Goal: Transaction & Acquisition: Download file/media

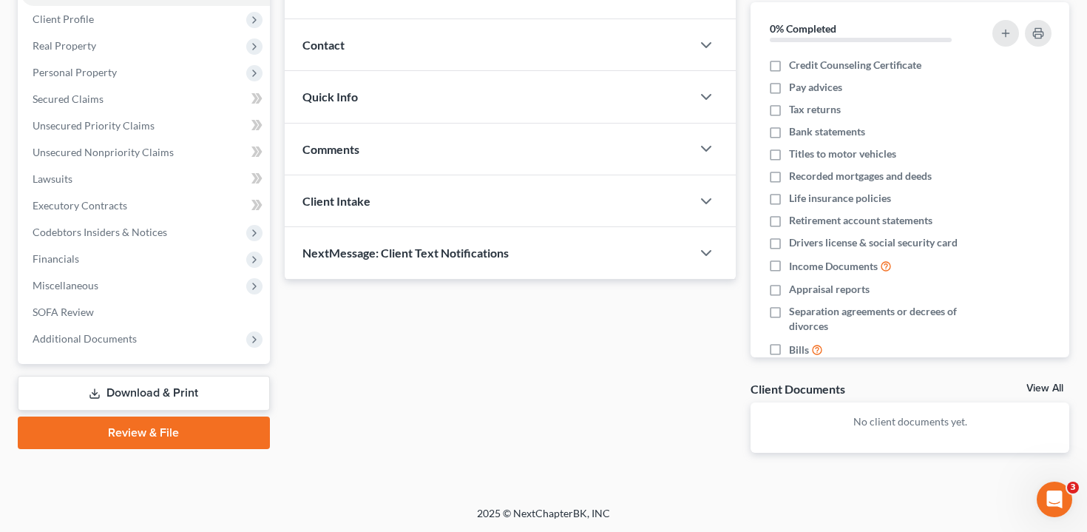
click at [152, 383] on link "Download & Print" at bounding box center [144, 393] width 252 height 35
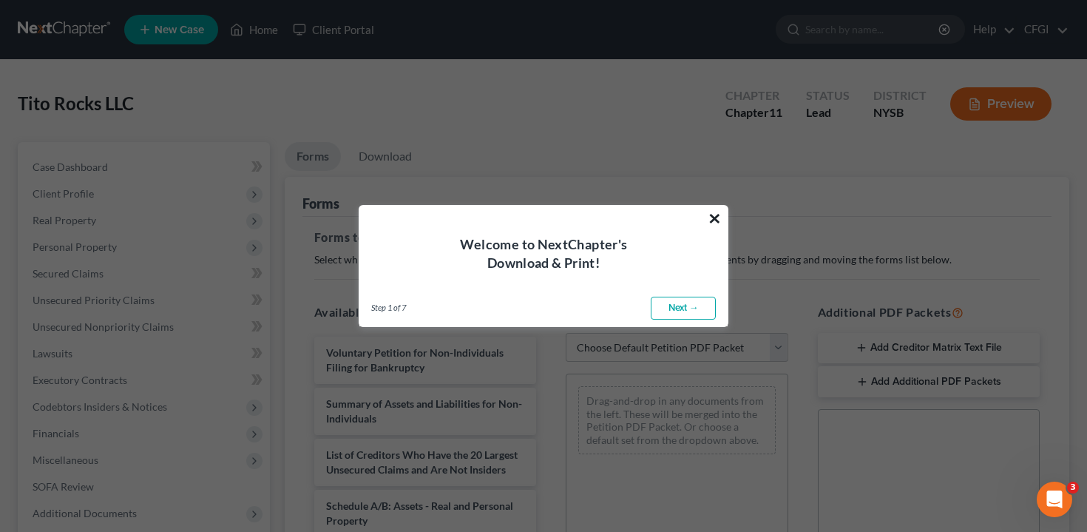
click at [715, 219] on button "×" at bounding box center [715, 218] width 14 height 24
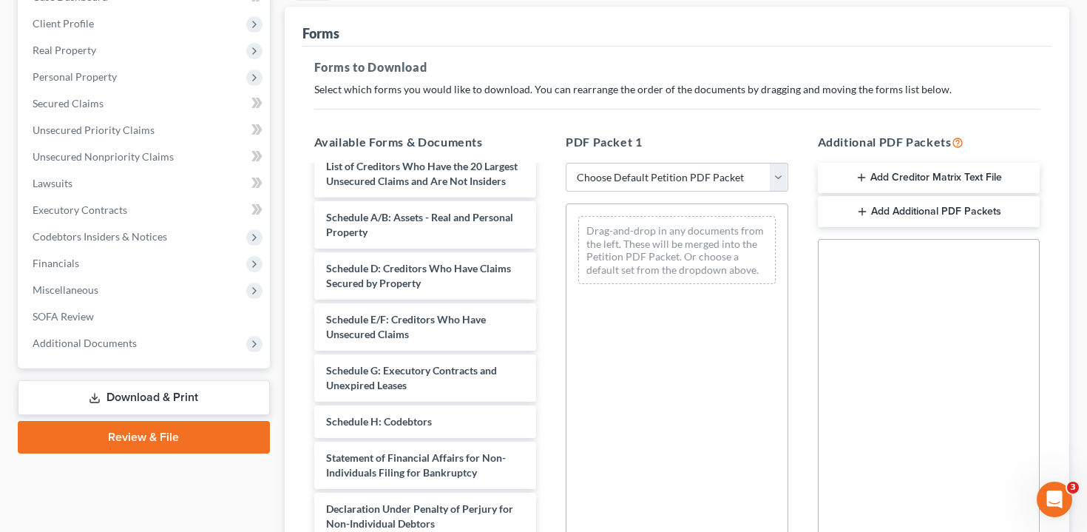
scroll to position [174, 0]
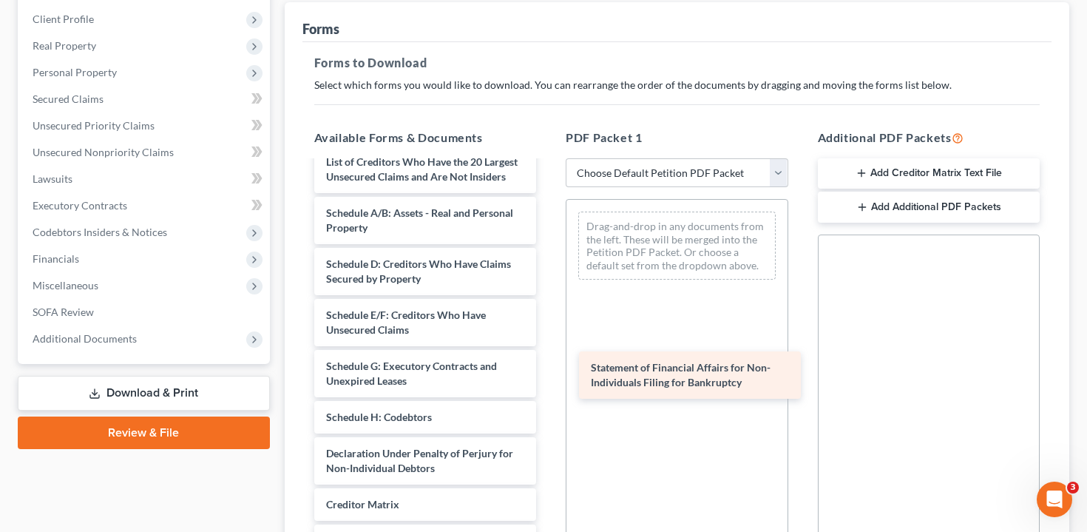
drag, startPoint x: 401, startPoint y: 463, endPoint x: 666, endPoint y: 377, distance: 278.2
click at [549, 377] on div "Statement of Financial Affairs for Non-Individuals Filing for Bankruptcy Volunt…" at bounding box center [425, 337] width 246 height 586
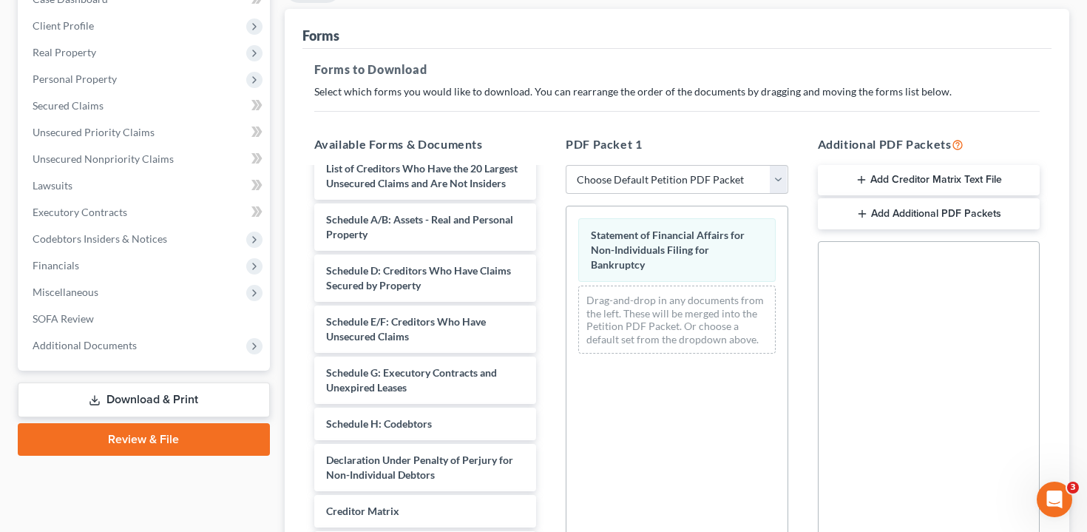
scroll to position [0, 0]
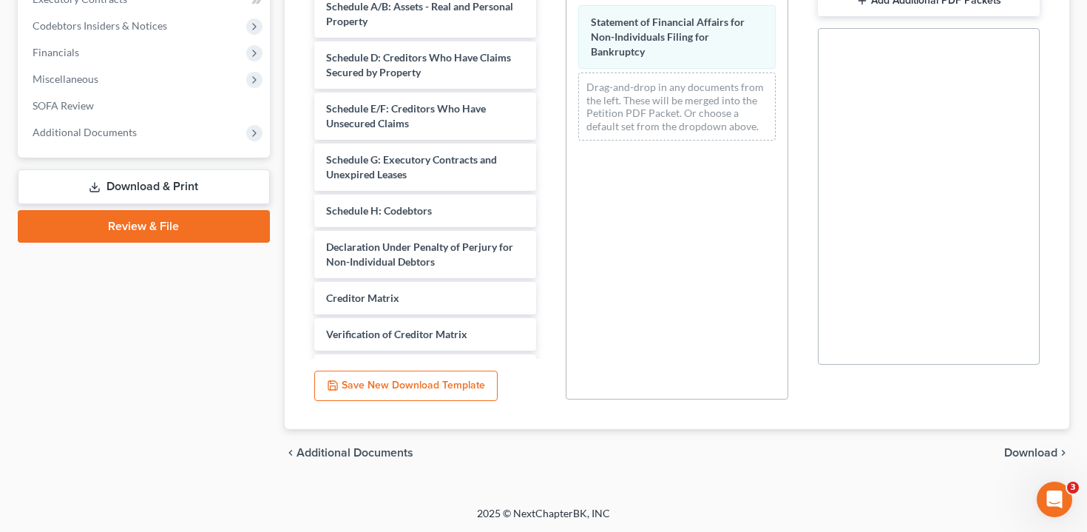
click at [1031, 447] on span "Download" at bounding box center [1030, 453] width 53 height 12
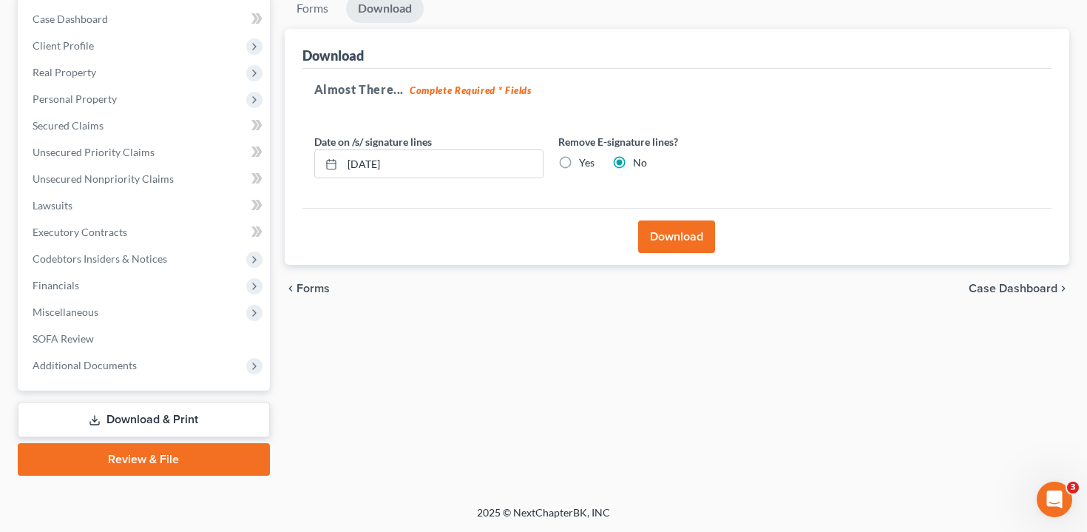
scroll to position [146, 0]
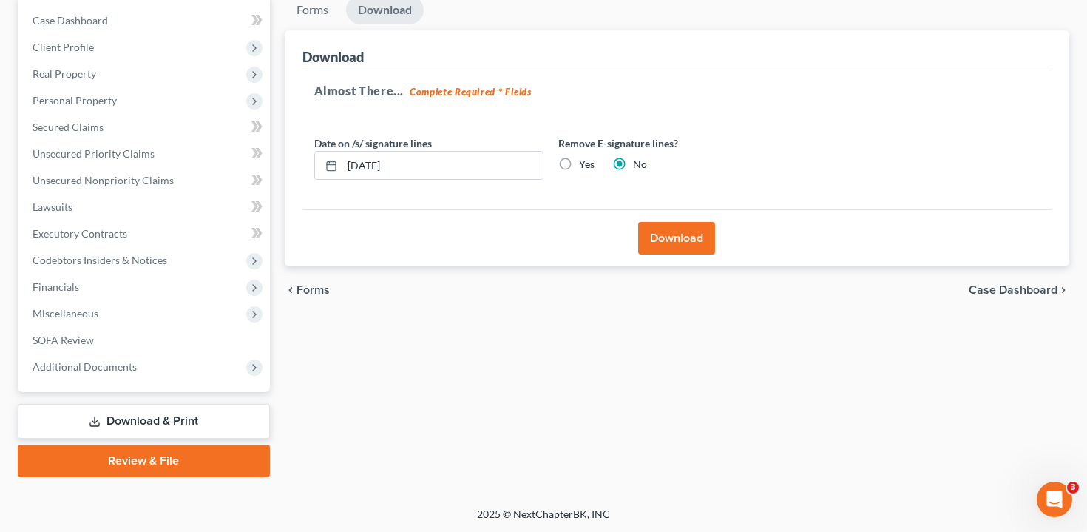
click at [666, 234] on button "Download" at bounding box center [676, 238] width 77 height 33
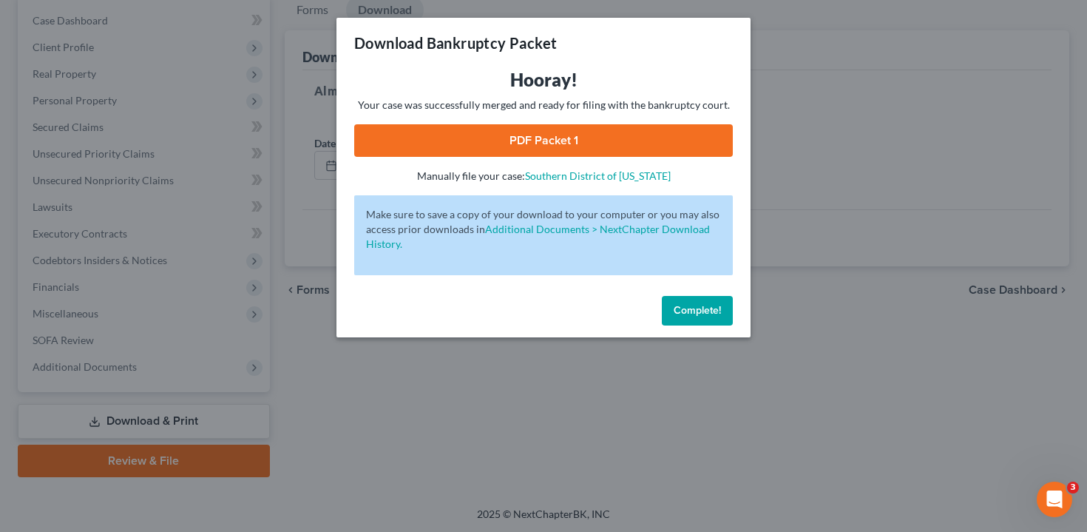
click at [594, 142] on link "PDF Packet 1" at bounding box center [543, 140] width 379 height 33
click at [679, 302] on button "Complete!" at bounding box center [697, 311] width 71 height 30
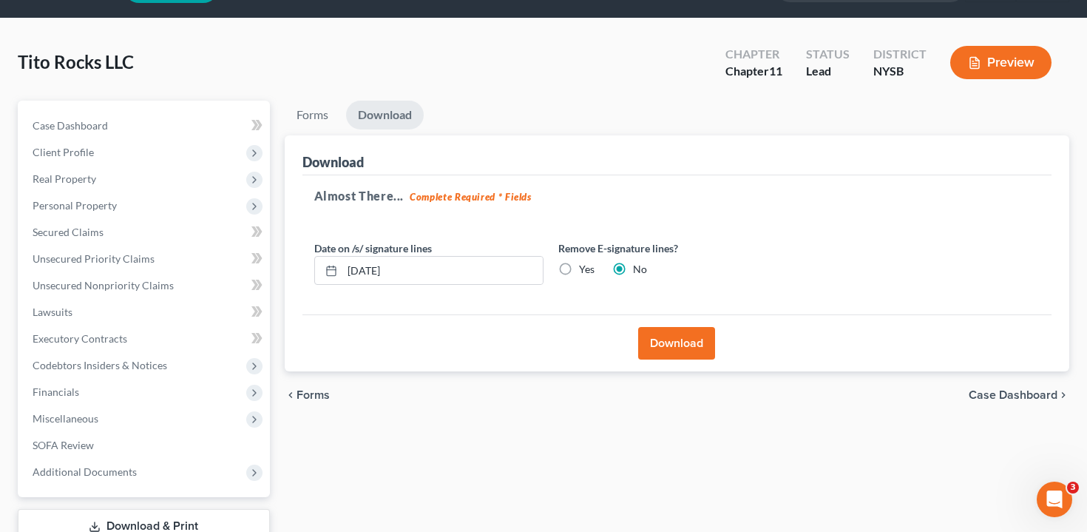
scroll to position [0, 0]
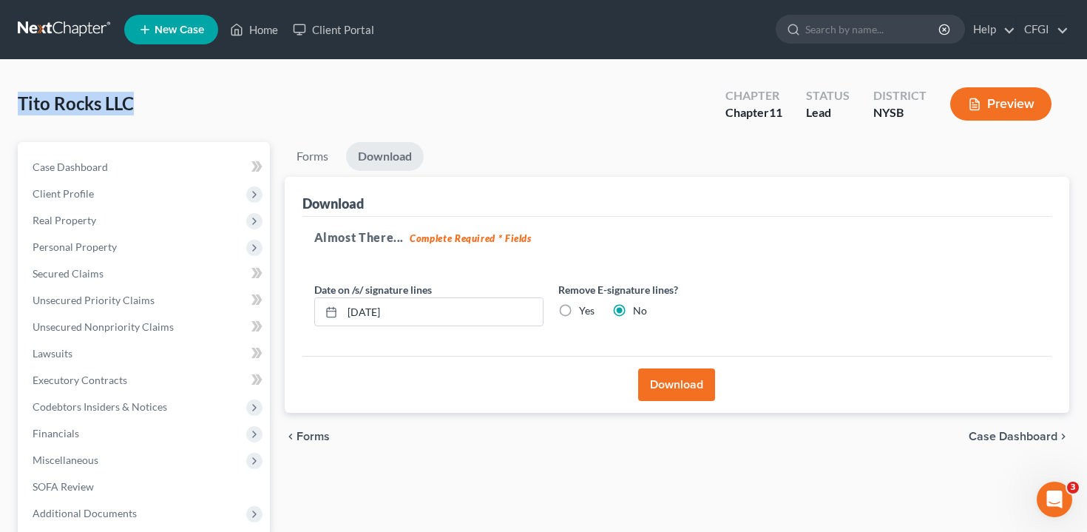
drag, startPoint x: 141, startPoint y: 106, endPoint x: 14, endPoint y: 101, distance: 127.3
click at [14, 101] on div "Tito Rocks LLC Upgraded Chapter Chapter 11 Status Lead District NYSB Preview Pe…" at bounding box center [543, 356] width 1087 height 593
copy span "Tito Rocks LLC"
